Goal: Transaction & Acquisition: Purchase product/service

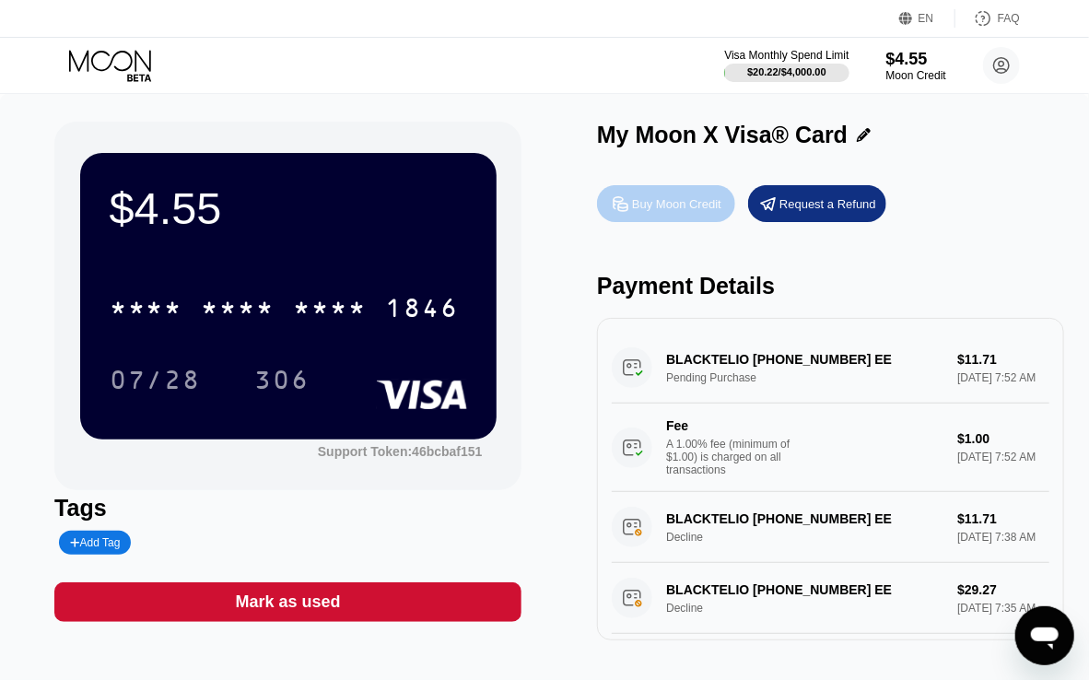
click at [648, 207] on div "Buy Moon Credit" at bounding box center [676, 204] width 89 height 16
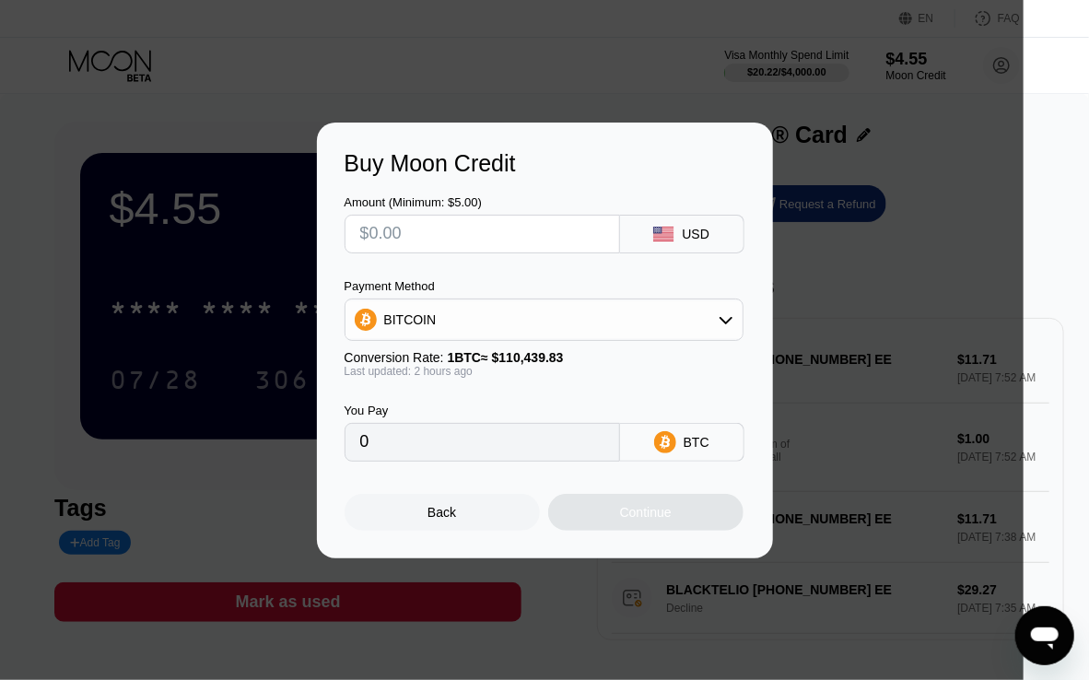
click at [463, 314] on div "BITCOIN" at bounding box center [544, 319] width 397 height 37
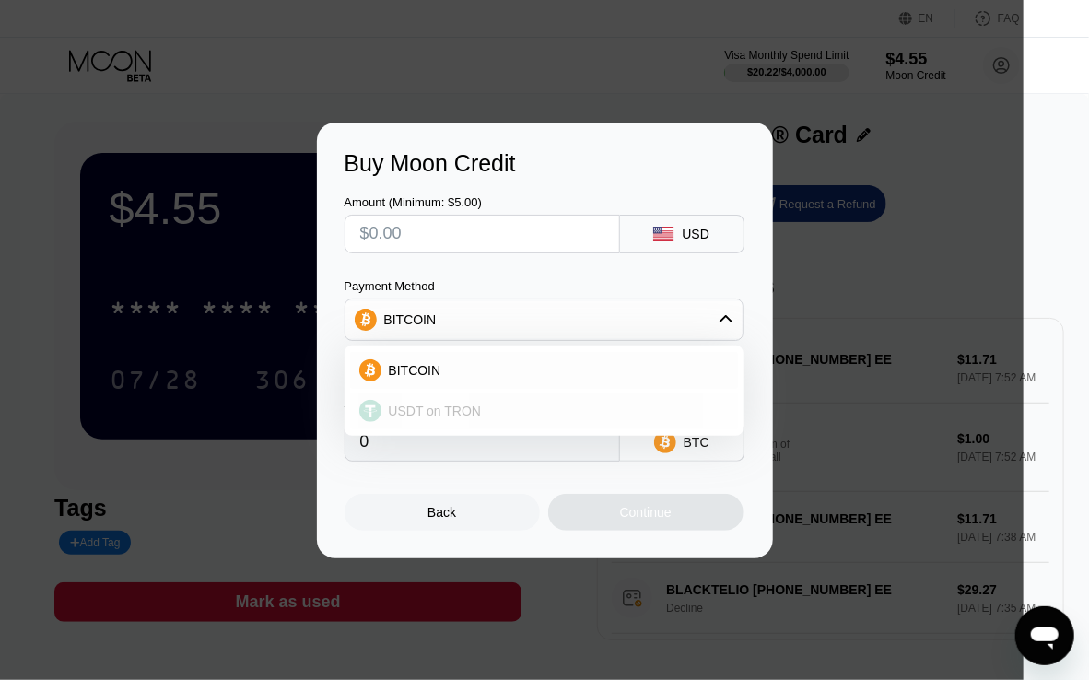
click at [433, 404] on span "USDT on TRON" at bounding box center [435, 411] width 93 height 15
type input "0.00"
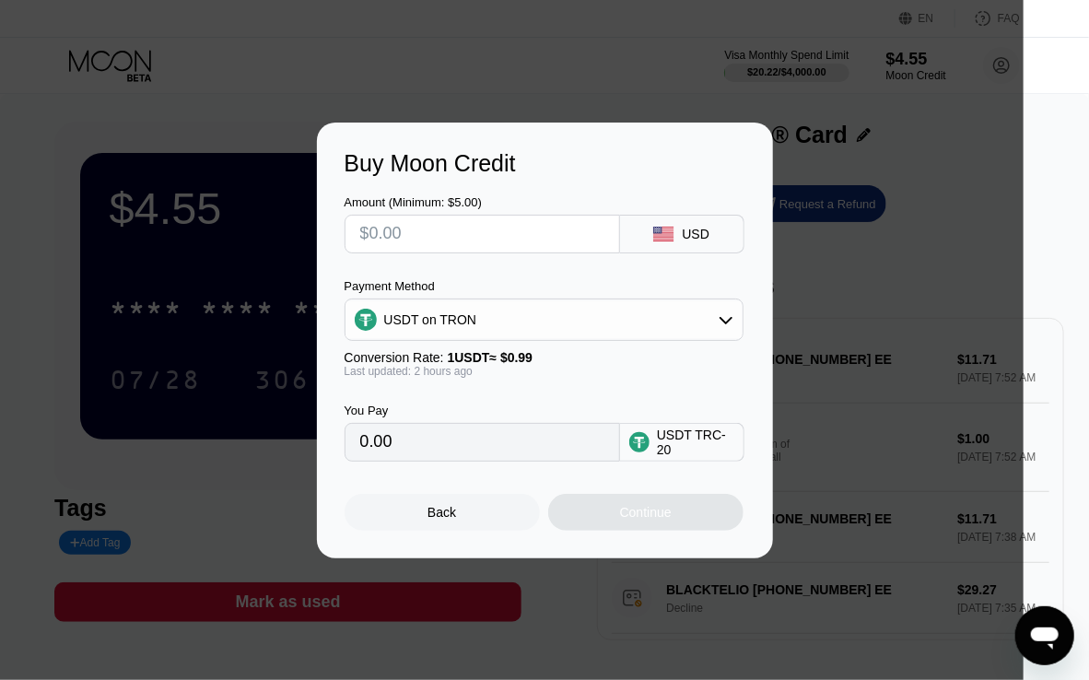
click at [487, 229] on input "text" at bounding box center [482, 234] width 244 height 37
type input "$1"
type input "1.01"
type input "$10"
type input "10.10"
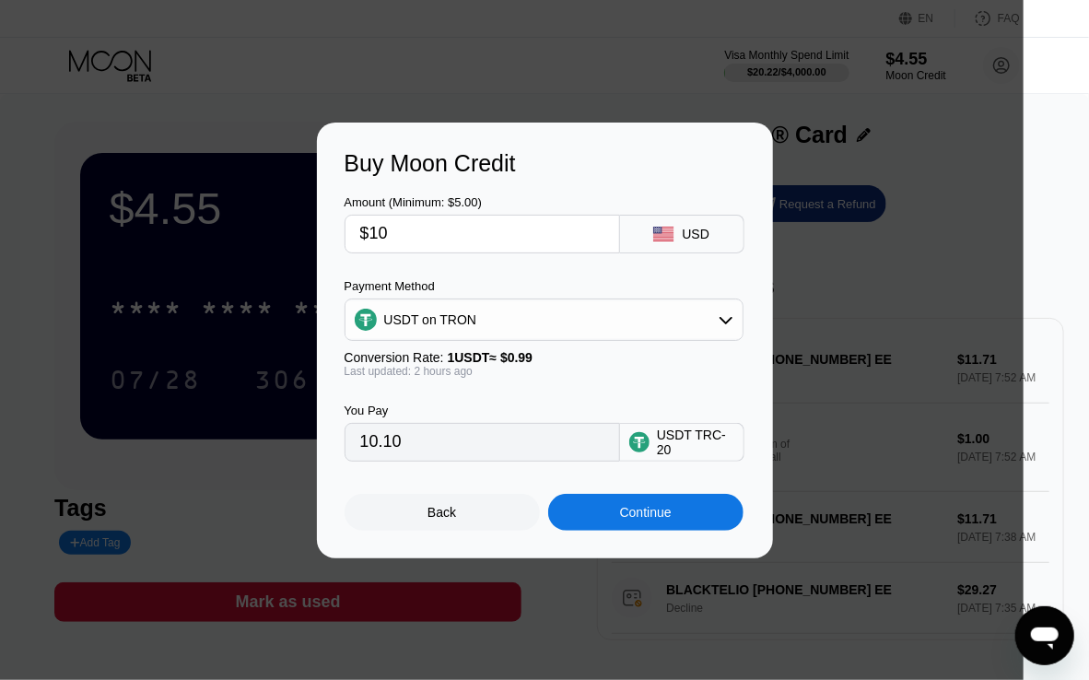
type input "$10"
click at [630, 516] on div "Continue" at bounding box center [646, 512] width 52 height 15
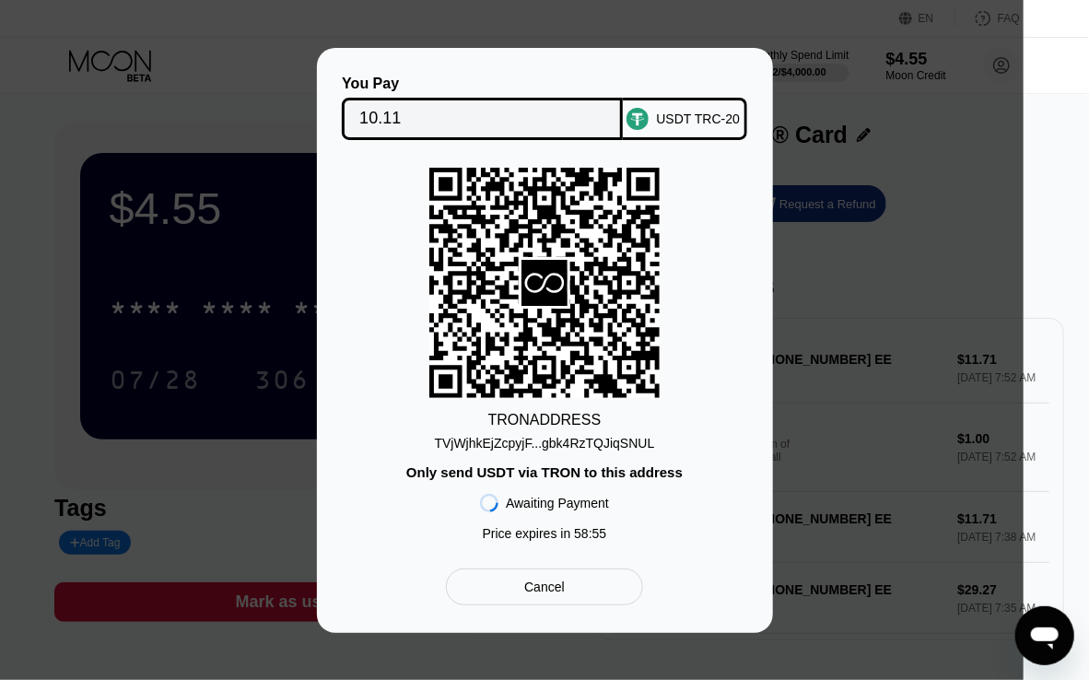
click at [593, 441] on div "TVjWjhkEjZcpyjF...gbk4RzTQJiqSNUL" at bounding box center [545, 443] width 220 height 15
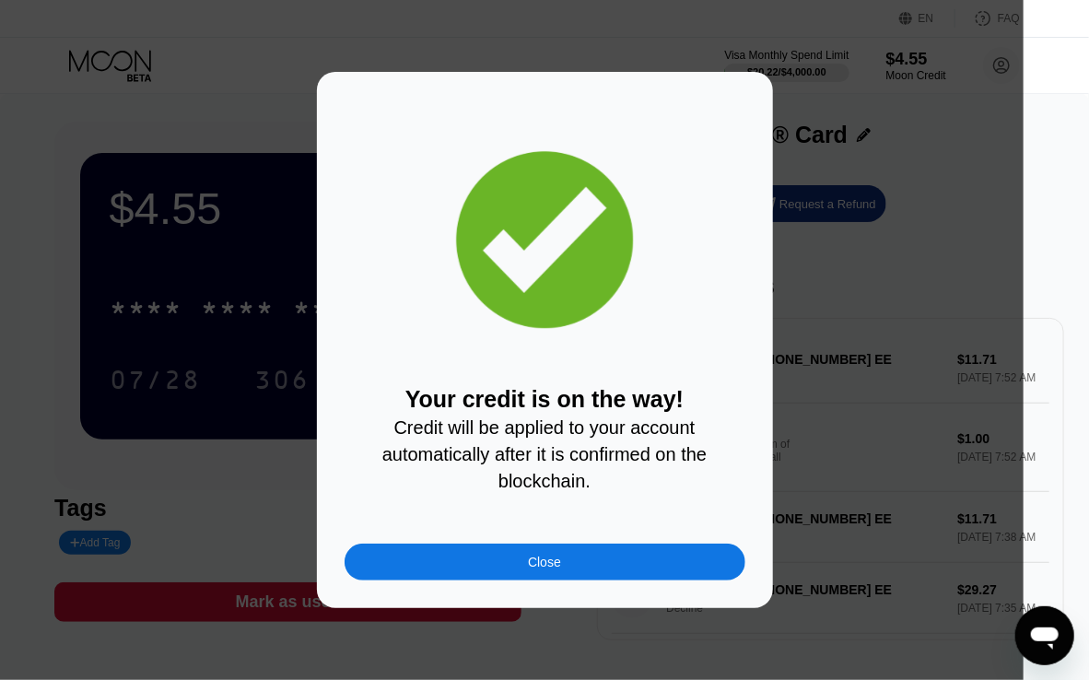
click at [557, 570] on div "Close" at bounding box center [544, 562] width 33 height 15
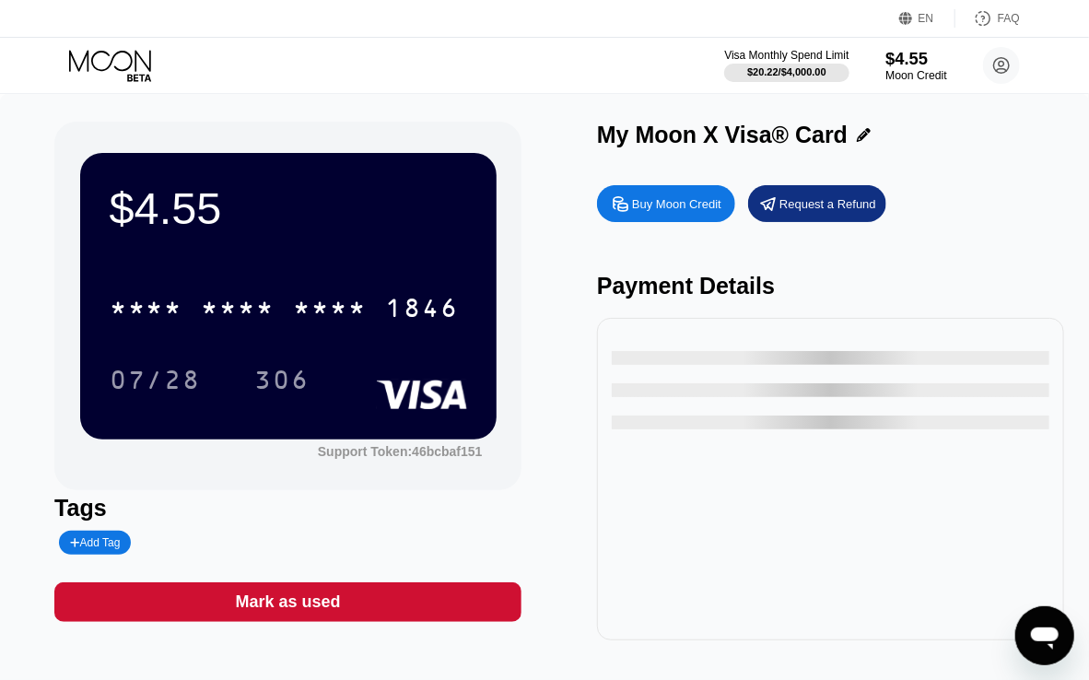
click at [907, 67] on div "$4.55" at bounding box center [917, 58] width 62 height 19
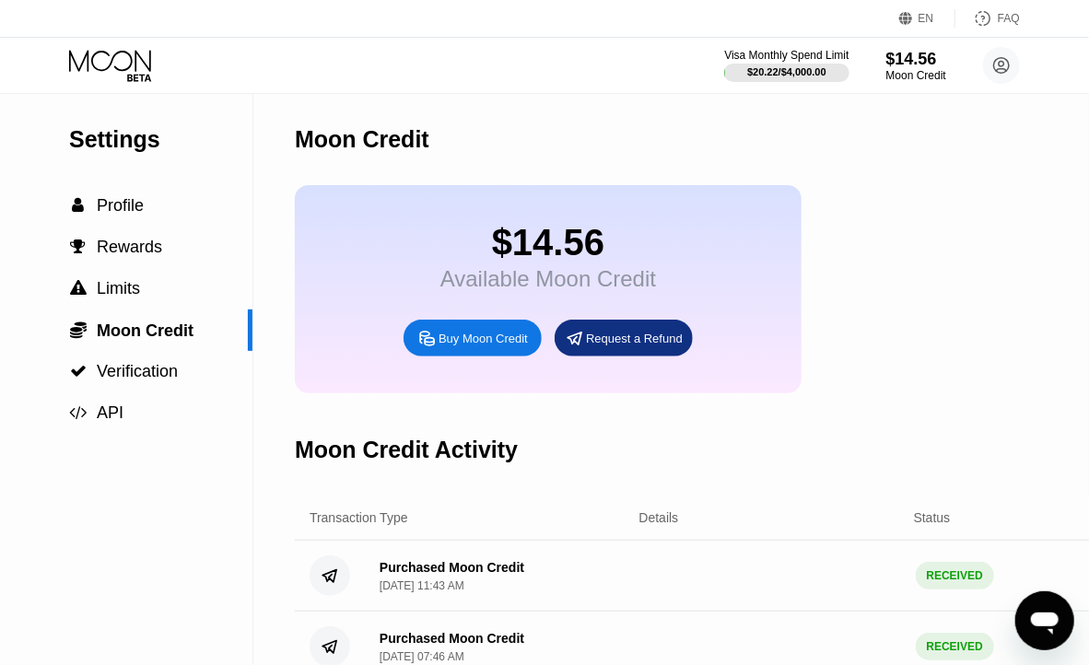
click at [981, 160] on div "Moon Credit" at bounding box center [776, 139] width 963 height 91
click at [413, 3] on div "EN Language Select an item Save FAQ" at bounding box center [544, 19] width 1089 height 38
click at [391, 28] on div "EN Language Select an item Save FAQ" at bounding box center [544, 19] width 1089 height 38
